Goal: Information Seeking & Learning: Learn about a topic

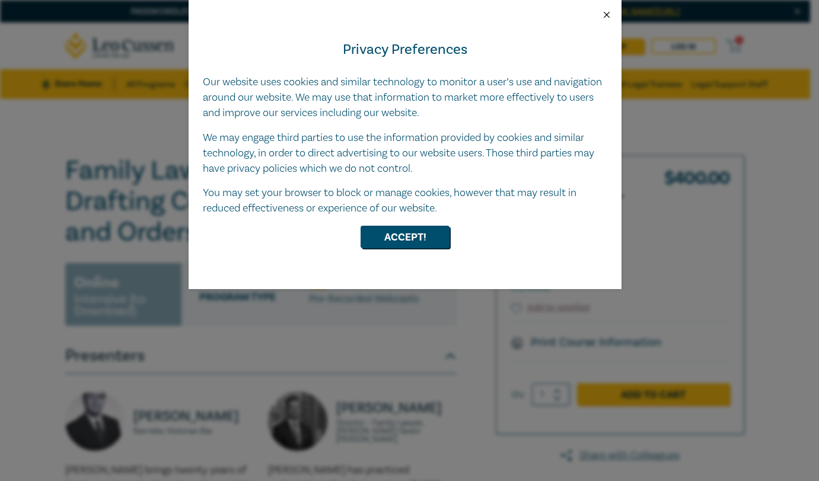
click at [602, 19] on button "Close" at bounding box center [606, 14] width 11 height 11
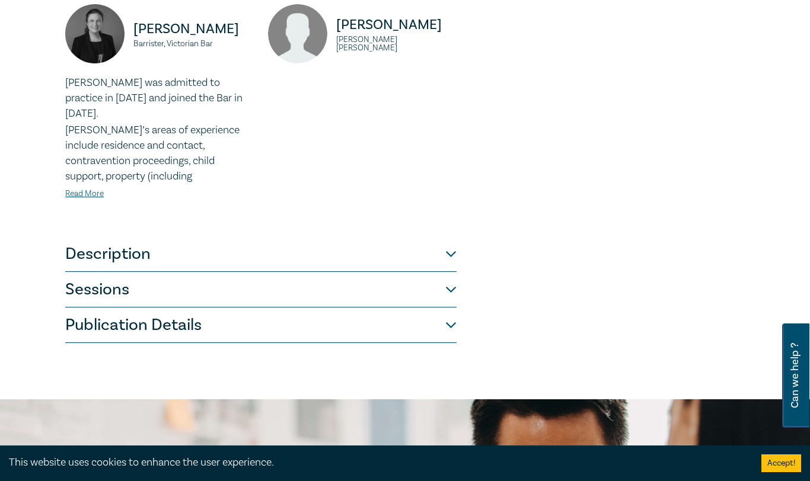
scroll to position [652, 0]
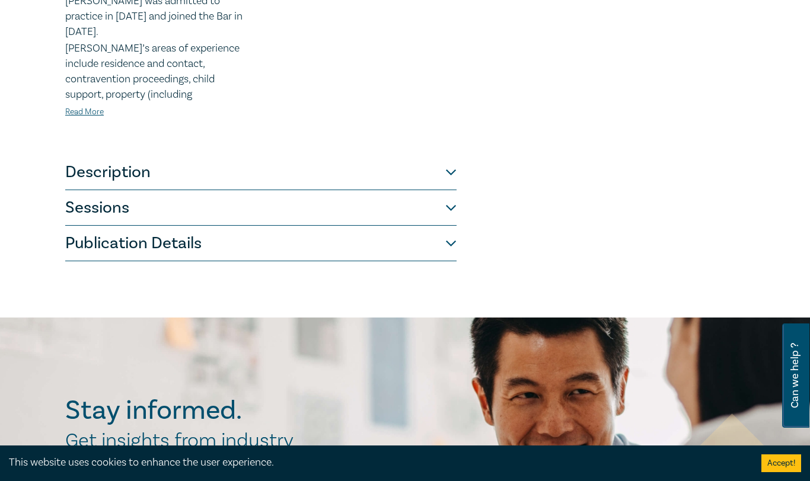
click at [441, 165] on button "Description" at bounding box center [260, 173] width 391 height 36
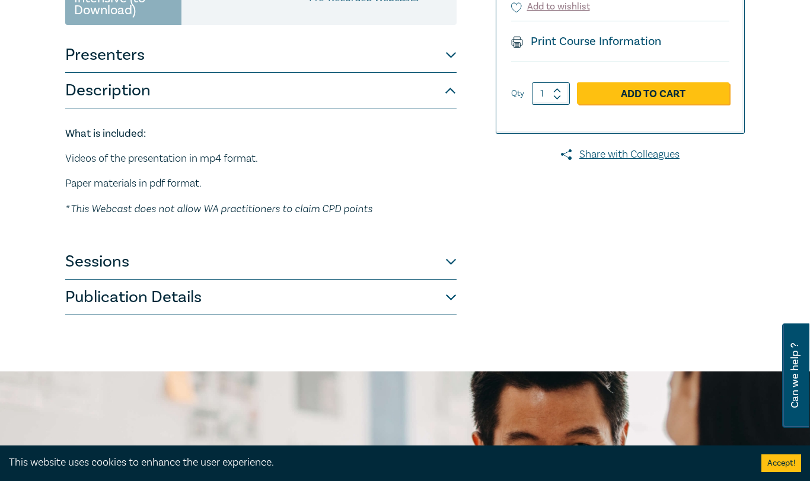
scroll to position [296, 0]
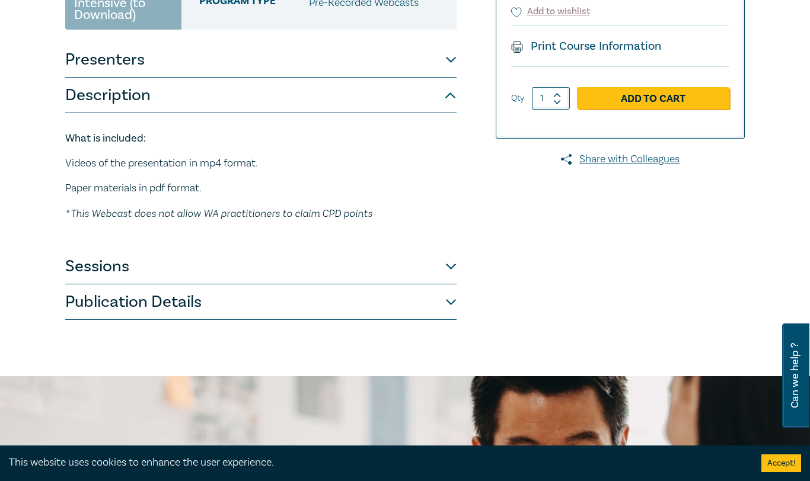
click at [466, 266] on div "Family Law Online Bundle - Drafting Complex Agreements and Orders O24098 Online…" at bounding box center [289, 89] width 462 height 461
click at [459, 265] on div "Family Law Online Bundle - Drafting Complex Agreements and Orders O24098 Online…" at bounding box center [289, 89] width 462 height 461
click at [435, 269] on button "Sessions" at bounding box center [260, 267] width 391 height 36
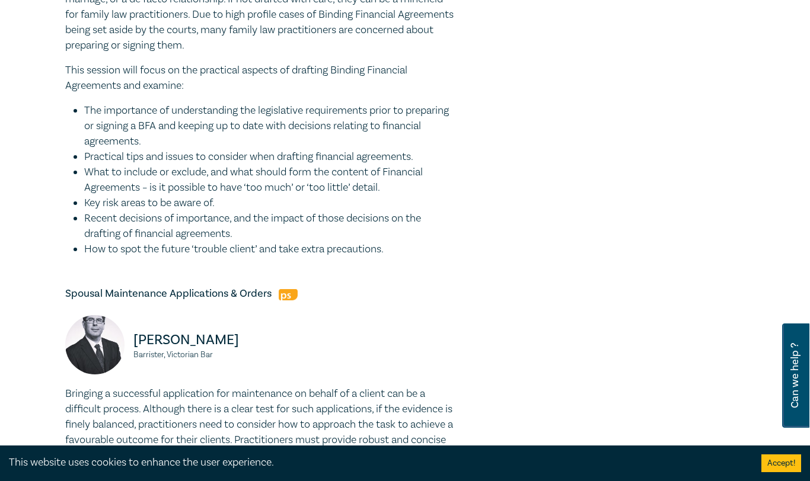
scroll to position [1423, 0]
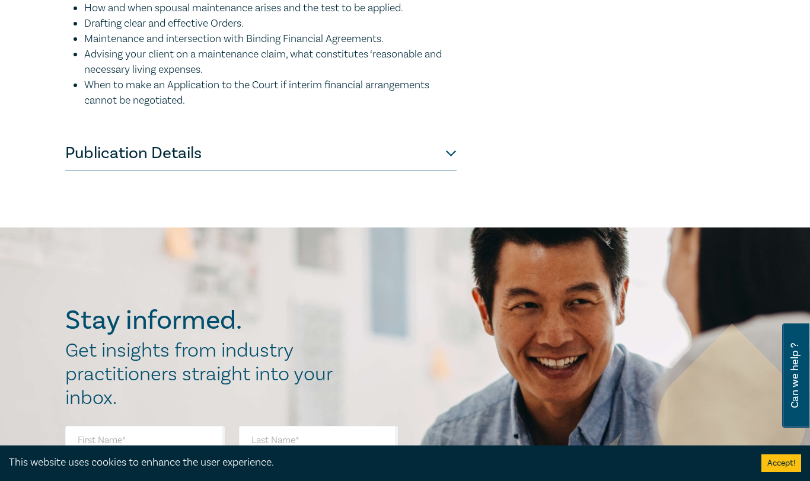
click at [229, 154] on button "Publication Details" at bounding box center [260, 154] width 391 height 36
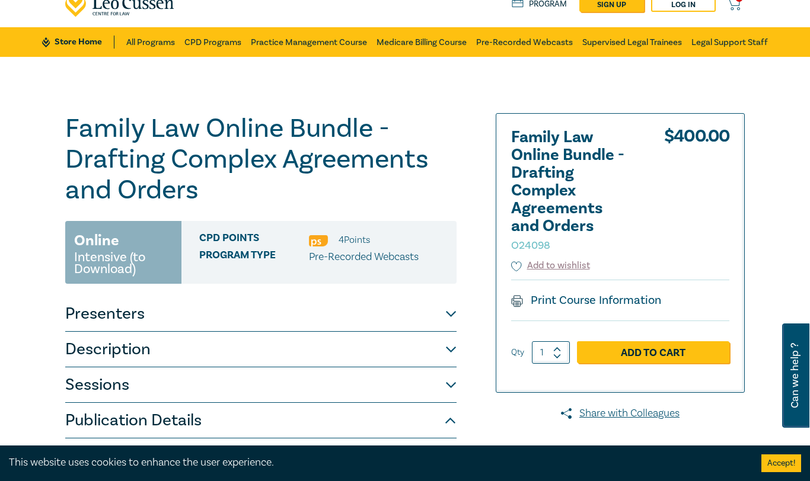
scroll to position [0, 0]
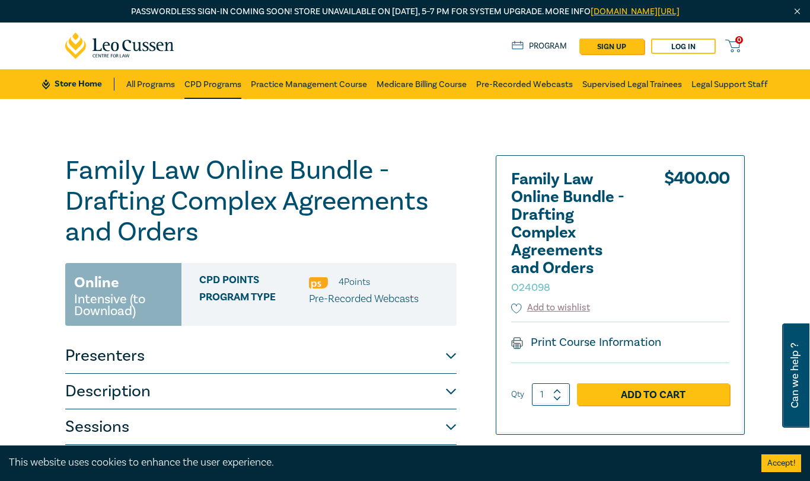
click at [218, 82] on link "CPD Programs" at bounding box center [212, 84] width 57 height 30
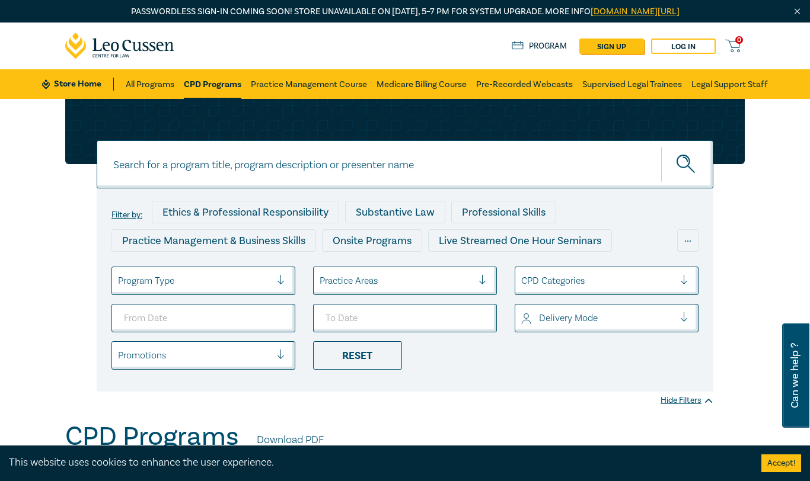
click at [427, 153] on input at bounding box center [405, 165] width 617 height 48
type input "Binding Financial Agreements"
click at [677, 162] on circle "submit" at bounding box center [683, 161] width 12 height 12
click at [691, 169] on icon "submit" at bounding box center [691, 169] width 7 height 7
